Goal: Browse casually

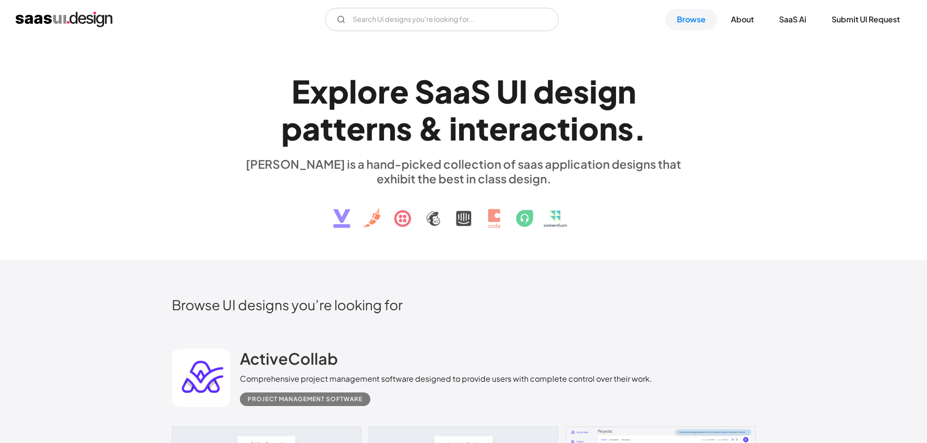
click at [730, 150] on div "E x p l o r e S a a S U I d e s i g n p a t t e r n s & i n t e r a c t i o n s…" at bounding box center [464, 150] width 584 height 174
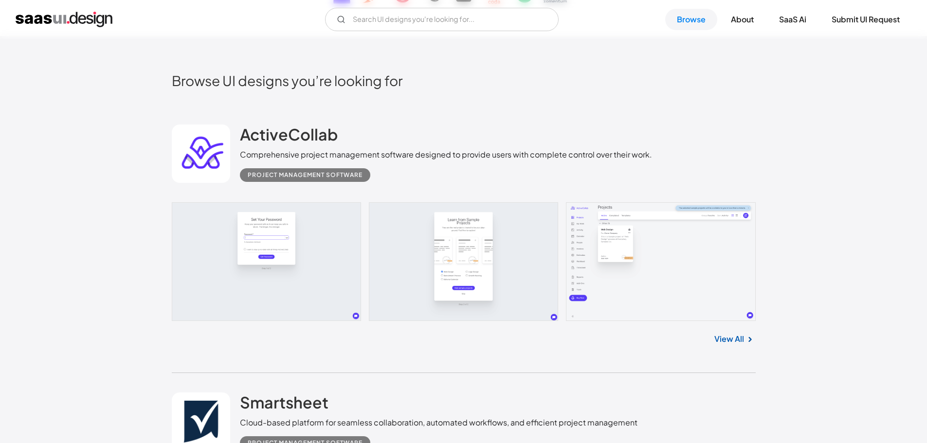
scroll to position [243, 0]
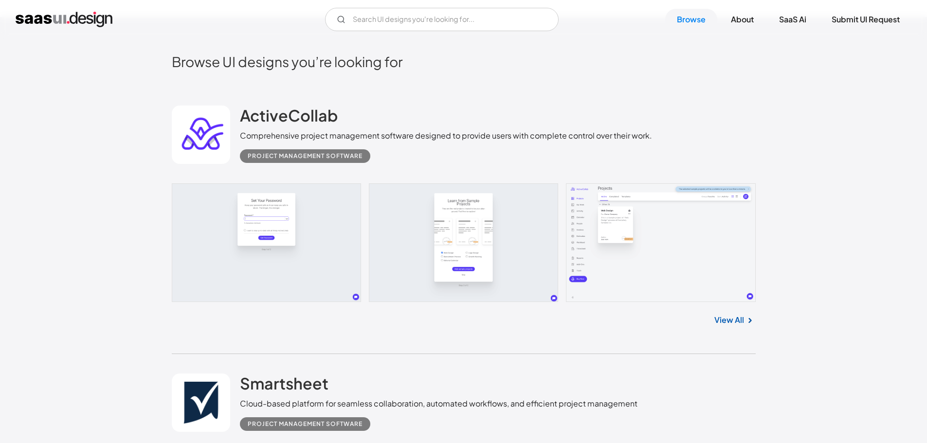
click at [517, 246] on link at bounding box center [464, 242] width 584 height 119
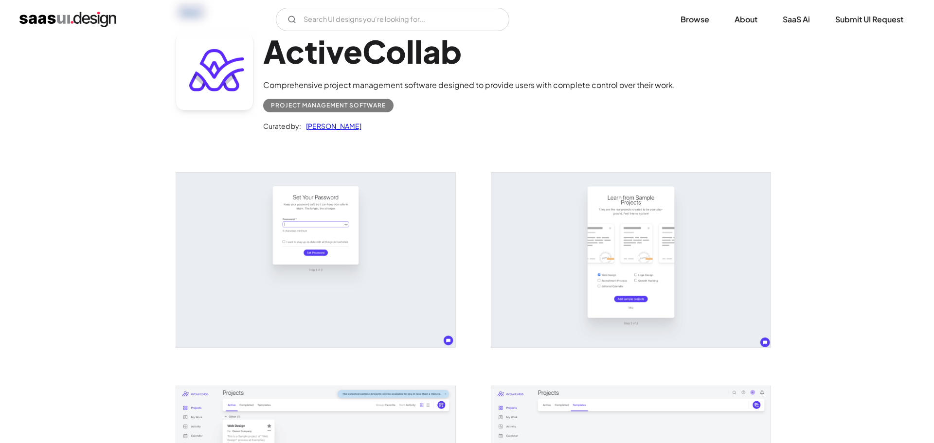
scroll to position [49, 0]
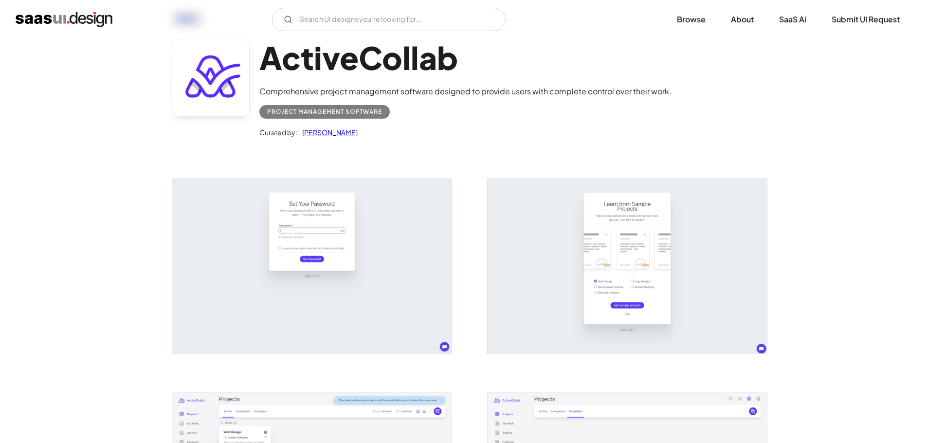
click at [365, 217] on img "open lightbox" at bounding box center [311, 266] width 279 height 175
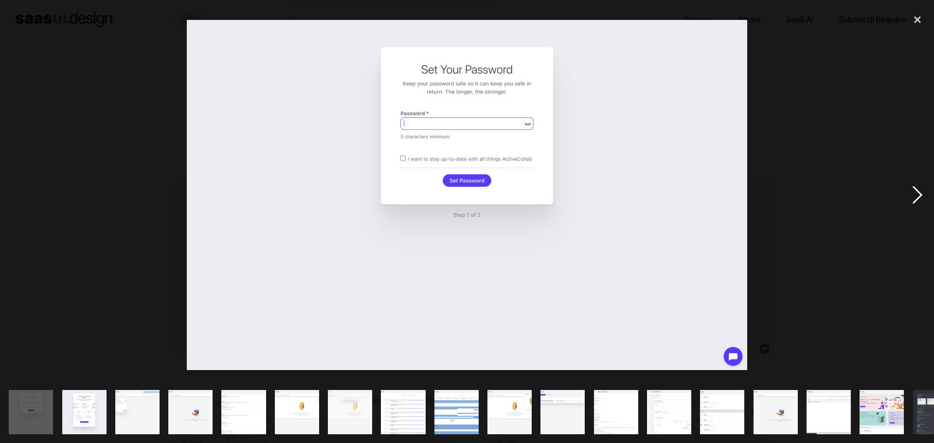
click at [922, 192] on div "next image" at bounding box center [917, 195] width 33 height 372
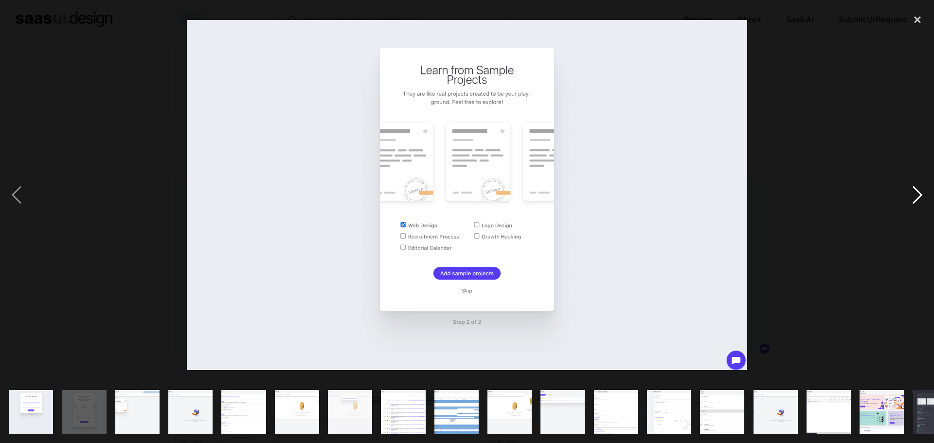
click at [927, 188] on div "next image" at bounding box center [917, 195] width 33 height 372
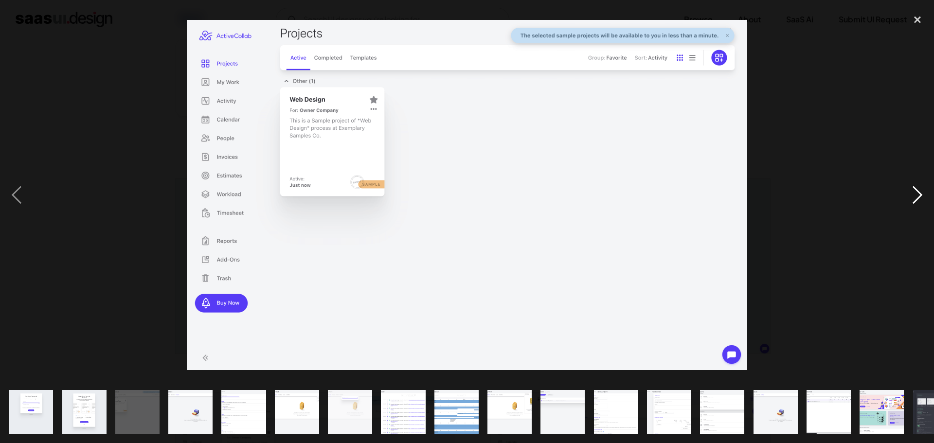
click at [927, 188] on div "next image" at bounding box center [917, 195] width 33 height 372
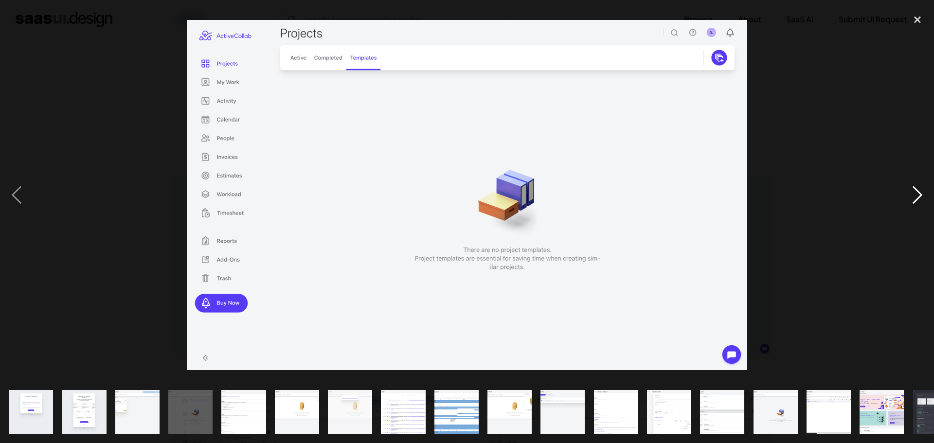
click at [927, 188] on div "next image" at bounding box center [917, 195] width 33 height 372
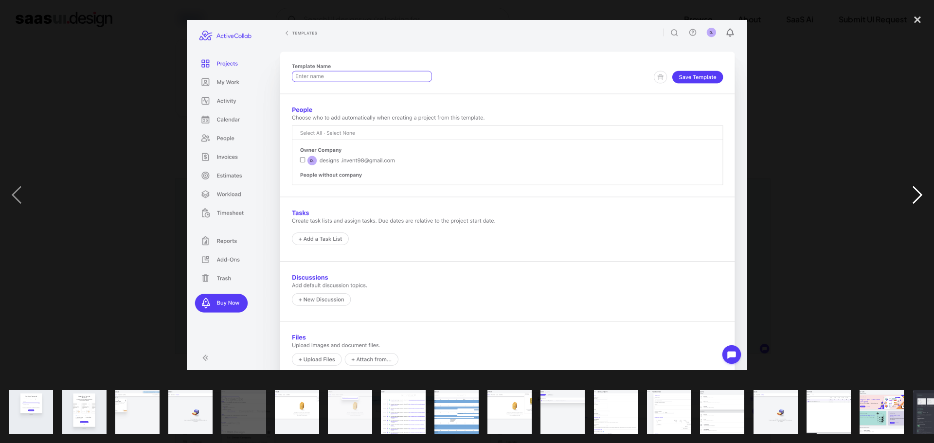
click at [927, 188] on div "next image" at bounding box center [917, 195] width 33 height 372
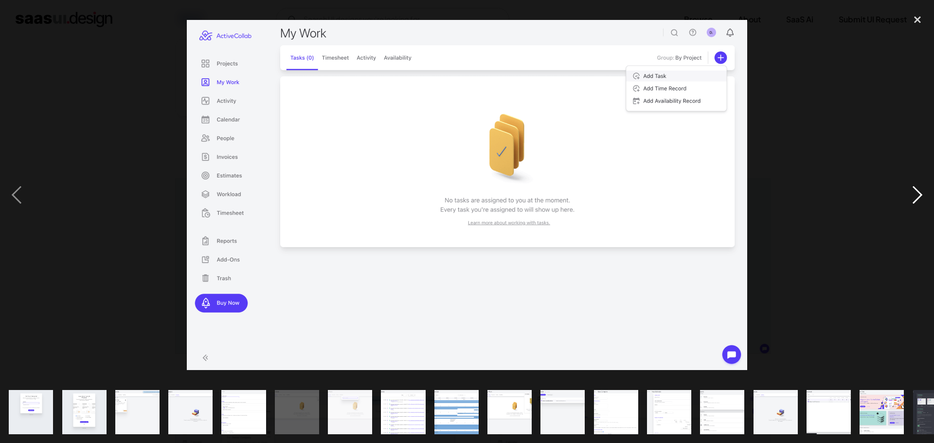
click at [927, 188] on div "next image" at bounding box center [917, 195] width 33 height 372
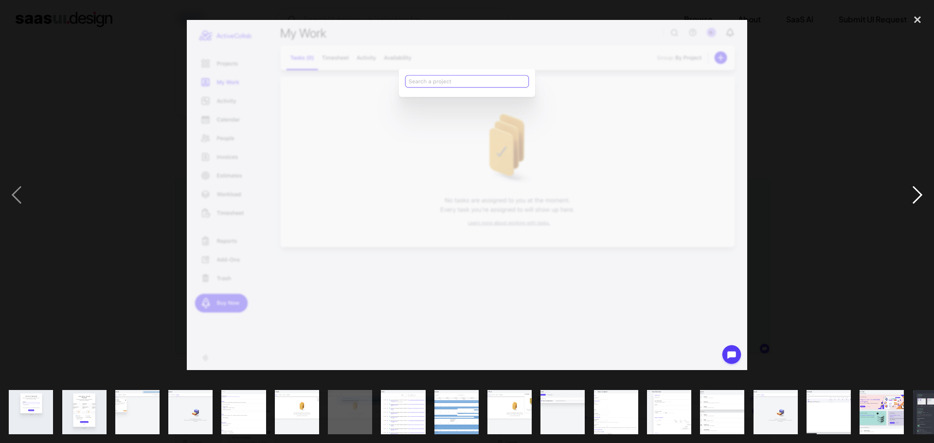
click at [927, 188] on div "next image" at bounding box center [917, 195] width 33 height 372
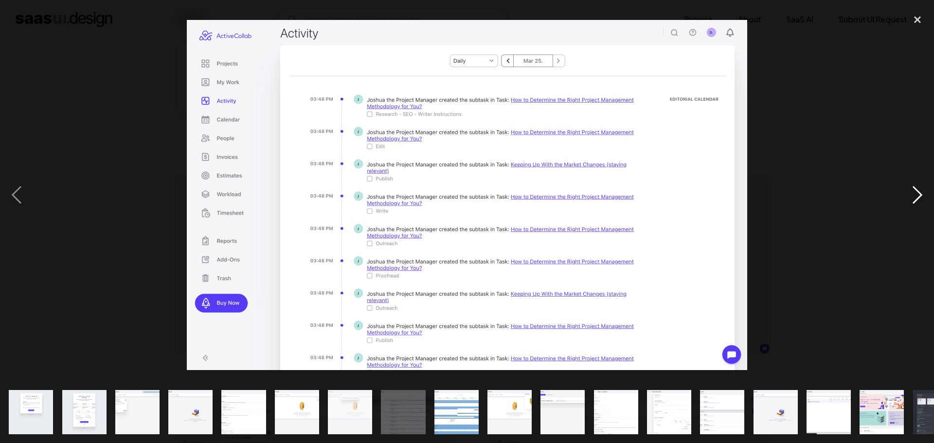
click at [927, 188] on div "next image" at bounding box center [917, 195] width 33 height 372
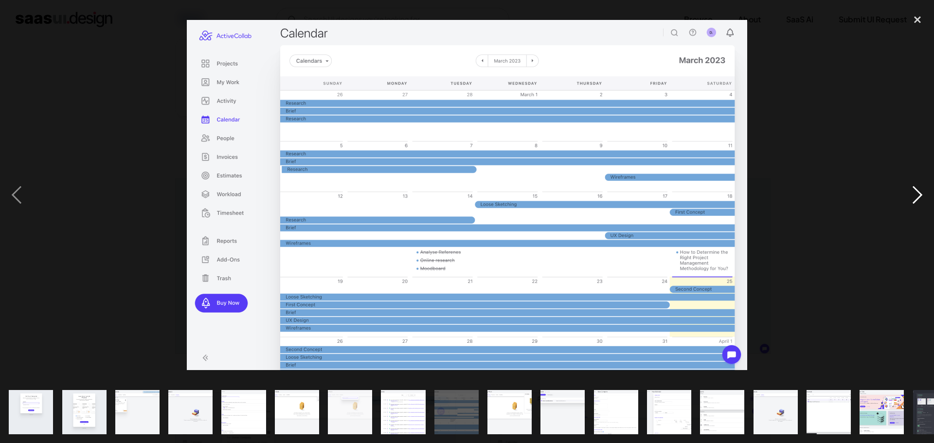
click at [927, 188] on div "next image" at bounding box center [917, 195] width 33 height 372
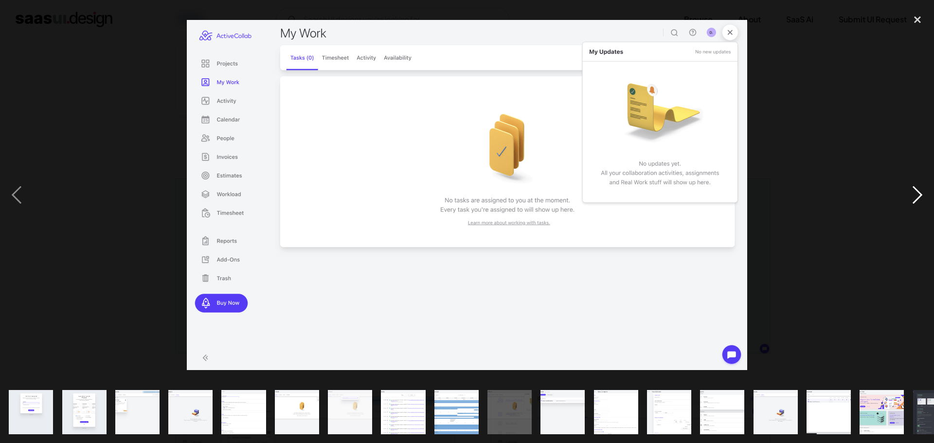
click at [927, 188] on div "next image" at bounding box center [917, 195] width 33 height 372
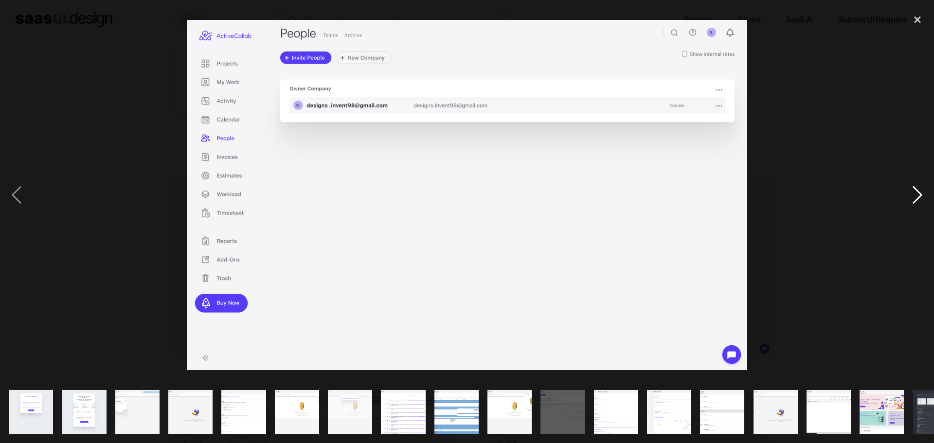
click at [927, 188] on div "next image" at bounding box center [917, 195] width 33 height 372
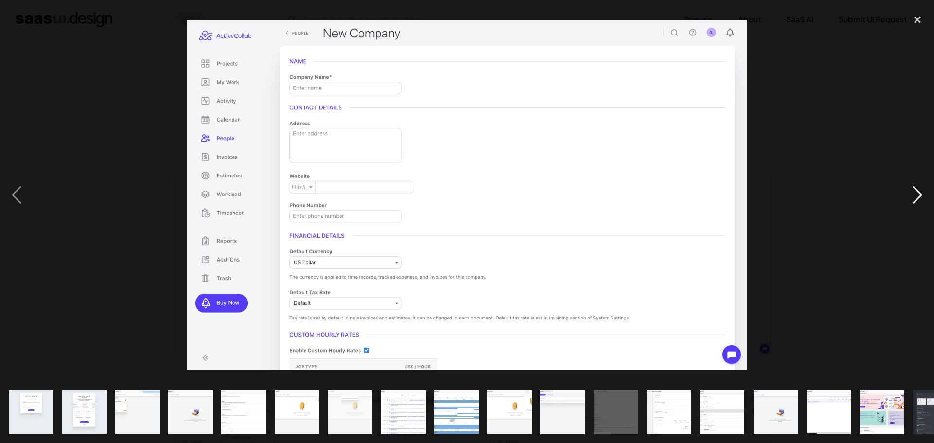
click at [927, 188] on div "next image" at bounding box center [917, 195] width 33 height 372
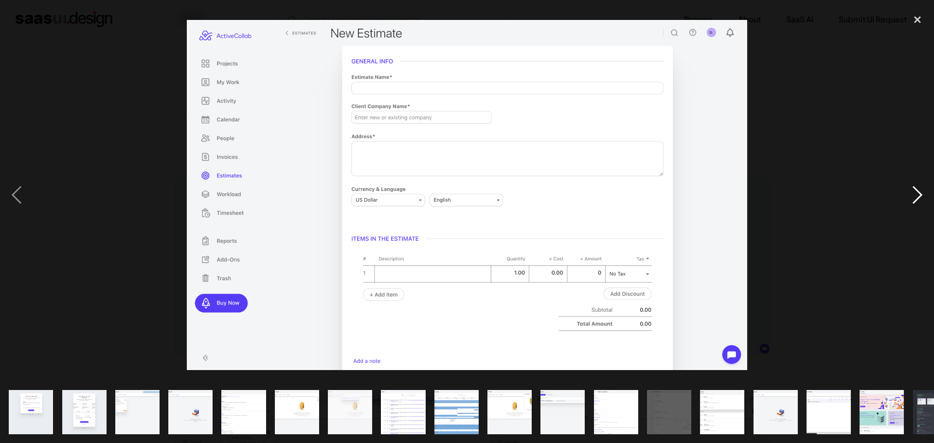
click at [927, 188] on div "next image" at bounding box center [917, 195] width 33 height 372
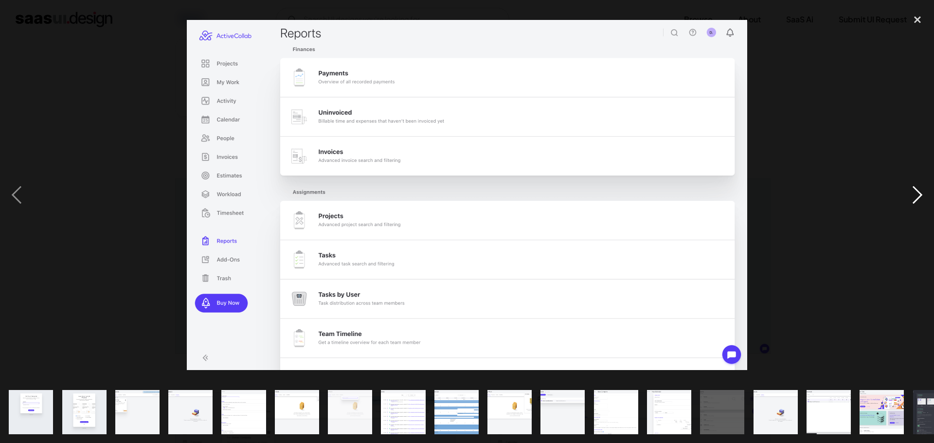
click at [927, 188] on div "next image" at bounding box center [917, 195] width 33 height 372
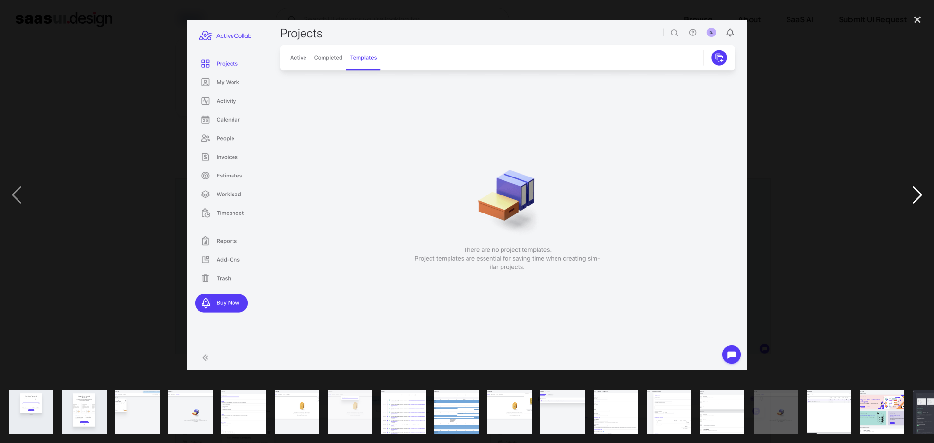
click at [927, 188] on div "next image" at bounding box center [917, 195] width 33 height 372
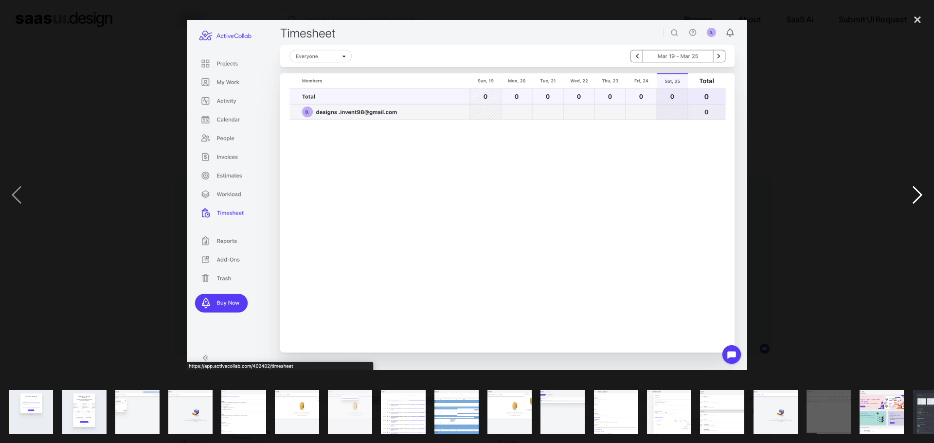
click at [927, 188] on div "next image" at bounding box center [917, 195] width 33 height 372
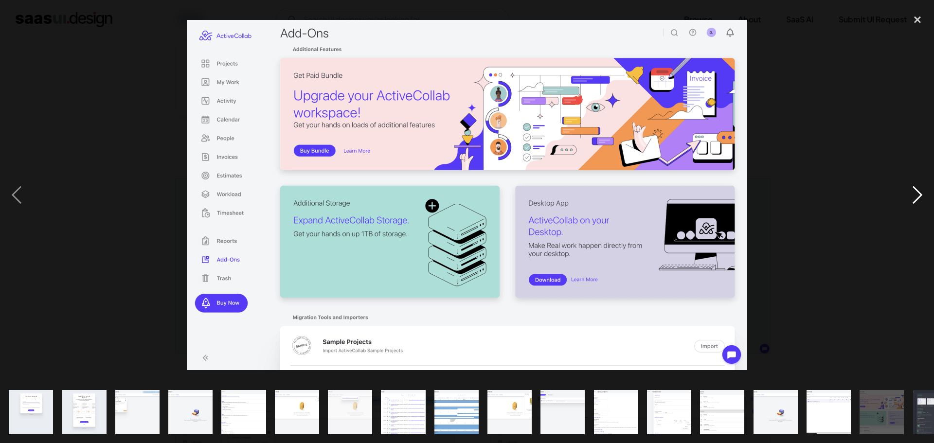
click at [925, 189] on div "next image" at bounding box center [917, 195] width 33 height 372
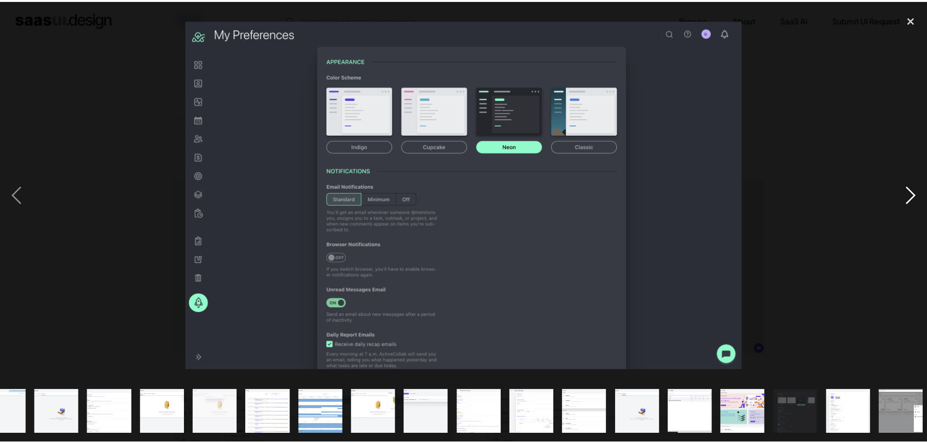
scroll to position [0, 138]
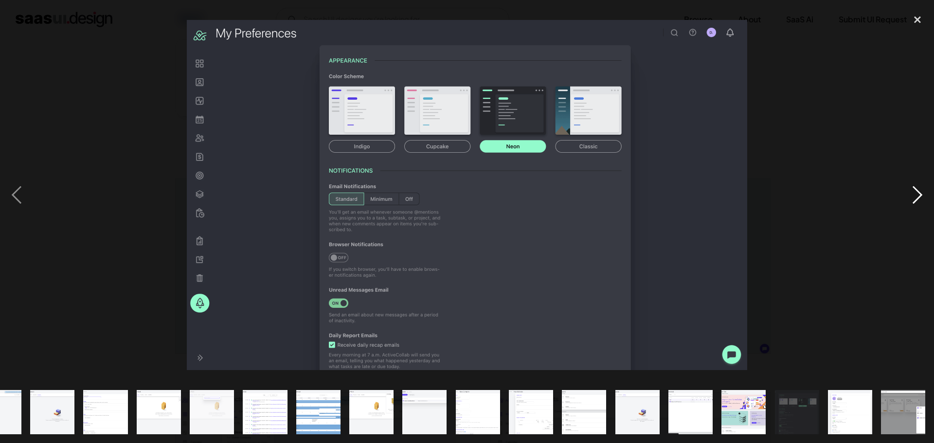
click at [926, 189] on div "next image" at bounding box center [917, 195] width 33 height 372
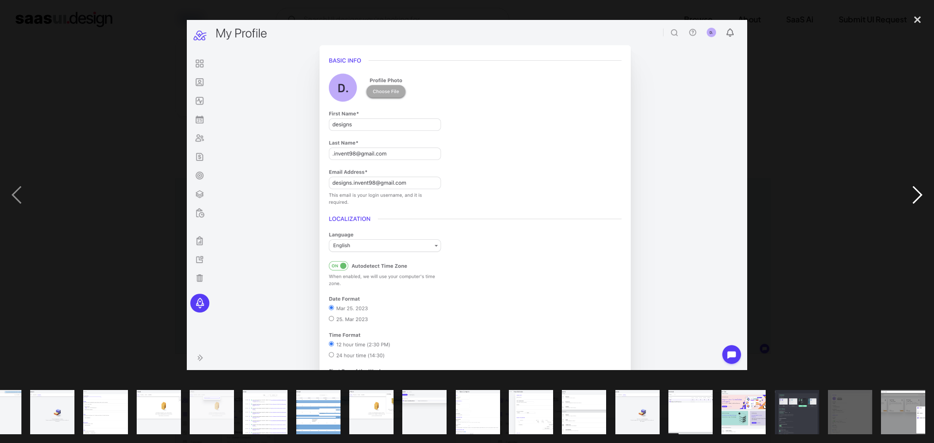
click at [926, 189] on div "next image" at bounding box center [917, 195] width 33 height 372
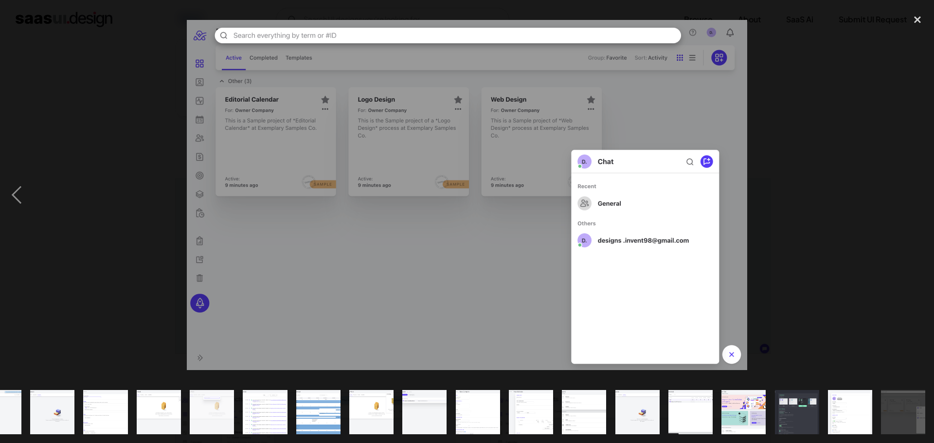
click at [765, 419] on img "show item 17 of 20" at bounding box center [744, 412] width 71 height 44
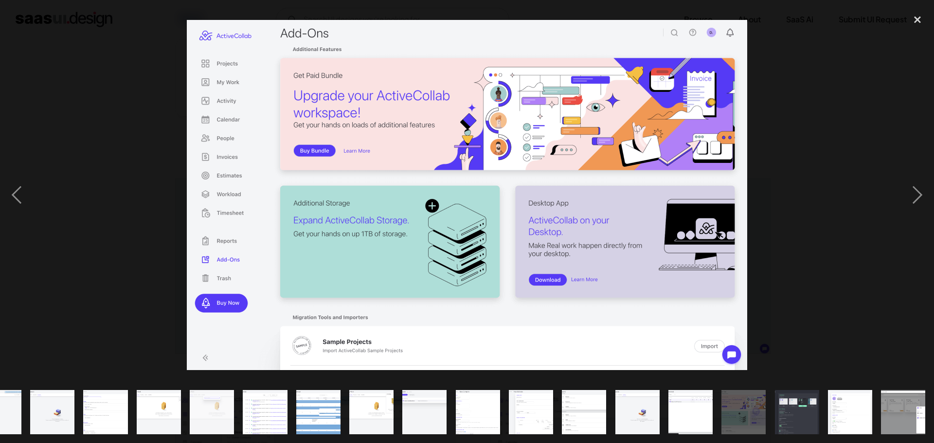
click at [765, 417] on img "show item 17 of 20" at bounding box center [744, 412] width 71 height 44
click at [921, 12] on div "close lightbox" at bounding box center [917, 19] width 33 height 21
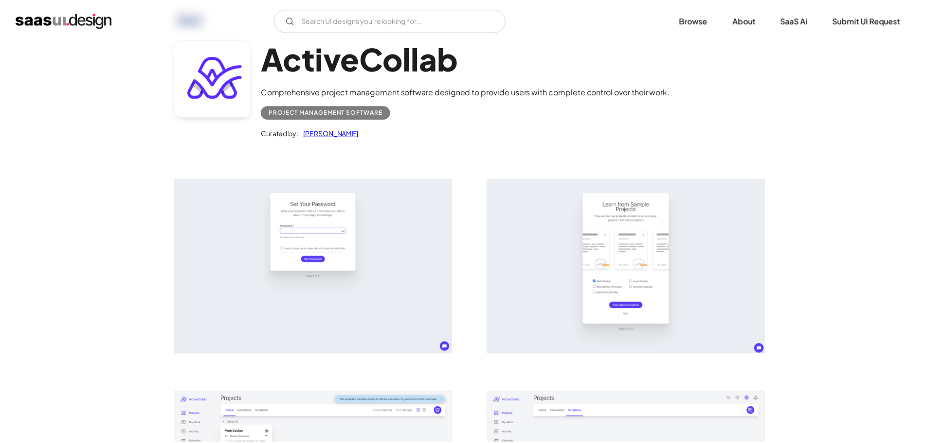
scroll to position [0, 0]
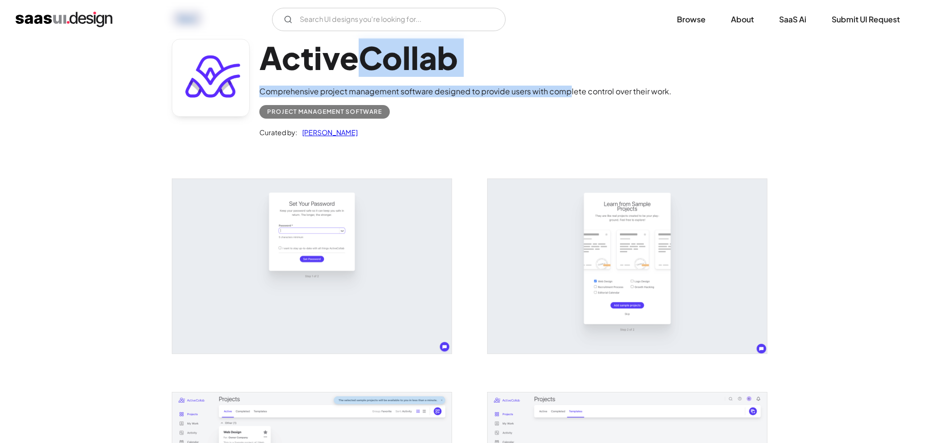
drag, startPoint x: 565, startPoint y: 75, endPoint x: 331, endPoint y: 60, distance: 233.7
click at [345, 60] on div "ActiveCollab Comprehensive project management software designed to provide user…" at bounding box center [465, 89] width 412 height 100
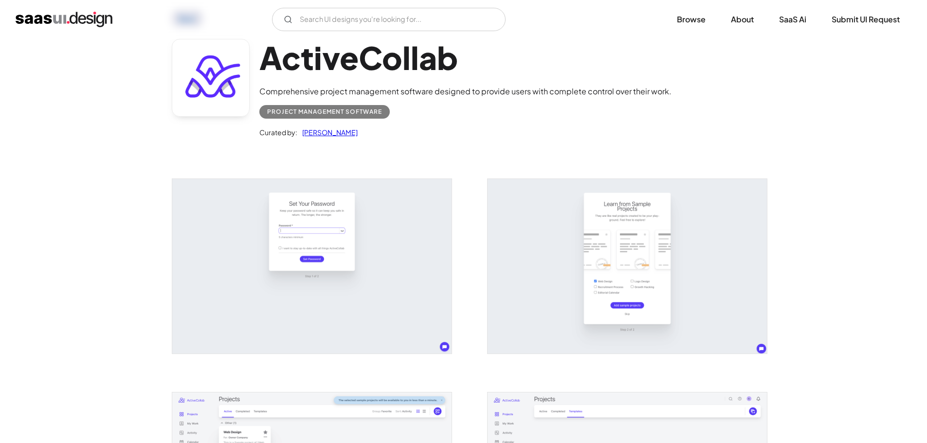
click at [311, 65] on h1 "ActiveCollab" at bounding box center [465, 57] width 412 height 37
click at [306, 65] on h1 "ActiveCollab" at bounding box center [465, 57] width 412 height 37
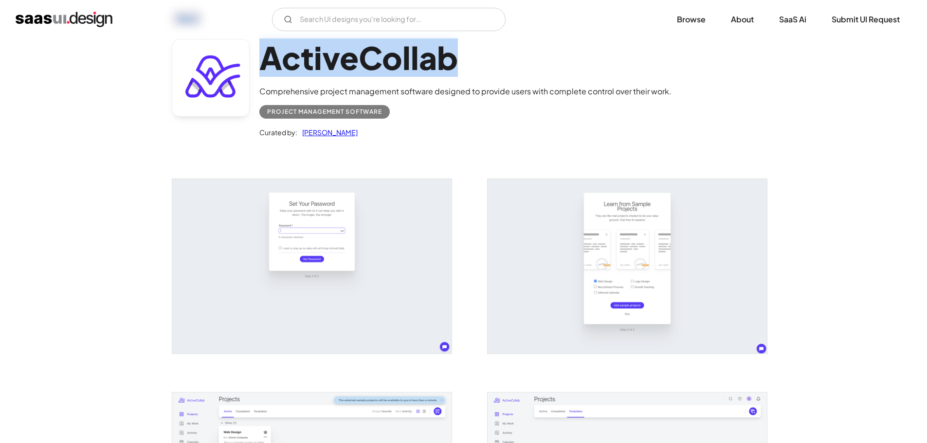
drag, startPoint x: 306, startPoint y: 65, endPoint x: 334, endPoint y: 56, distance: 29.7
click at [334, 56] on h1 "ActiveCollab" at bounding box center [465, 57] width 412 height 37
